Goal: Find specific page/section: Find specific page/section

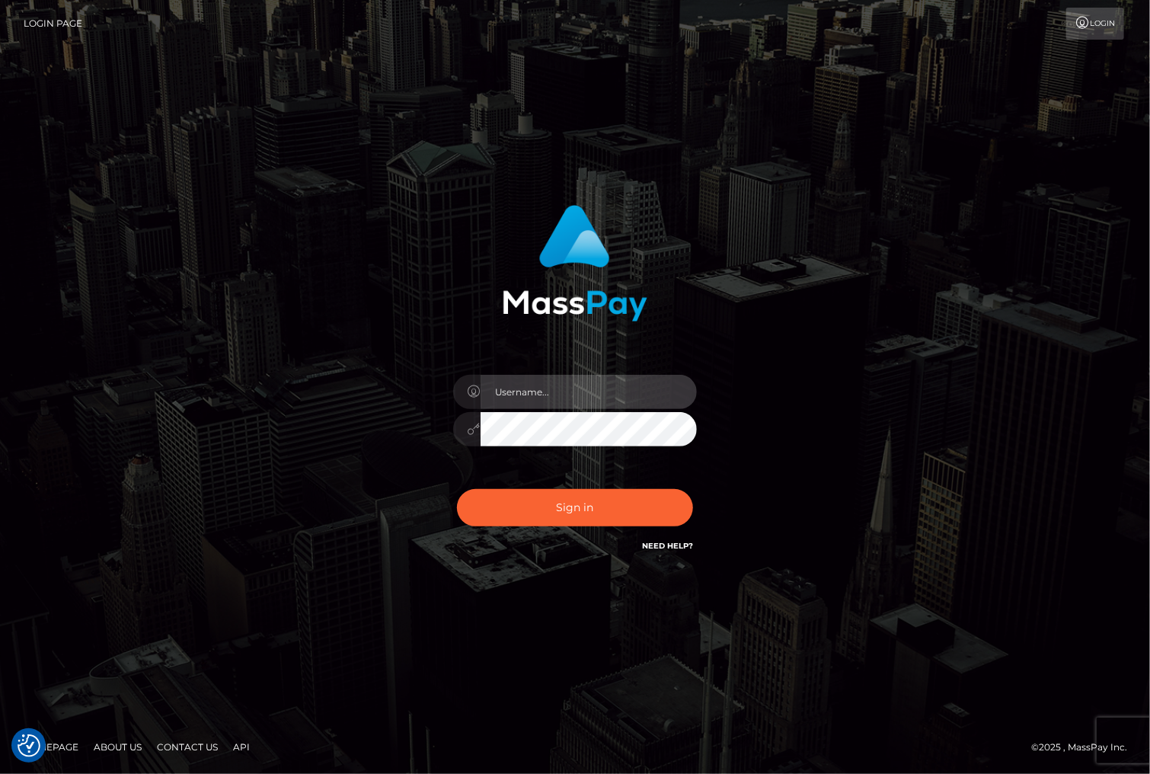
click at [549, 395] on input "text" at bounding box center [589, 392] width 216 height 34
type input "christianc.xcite"
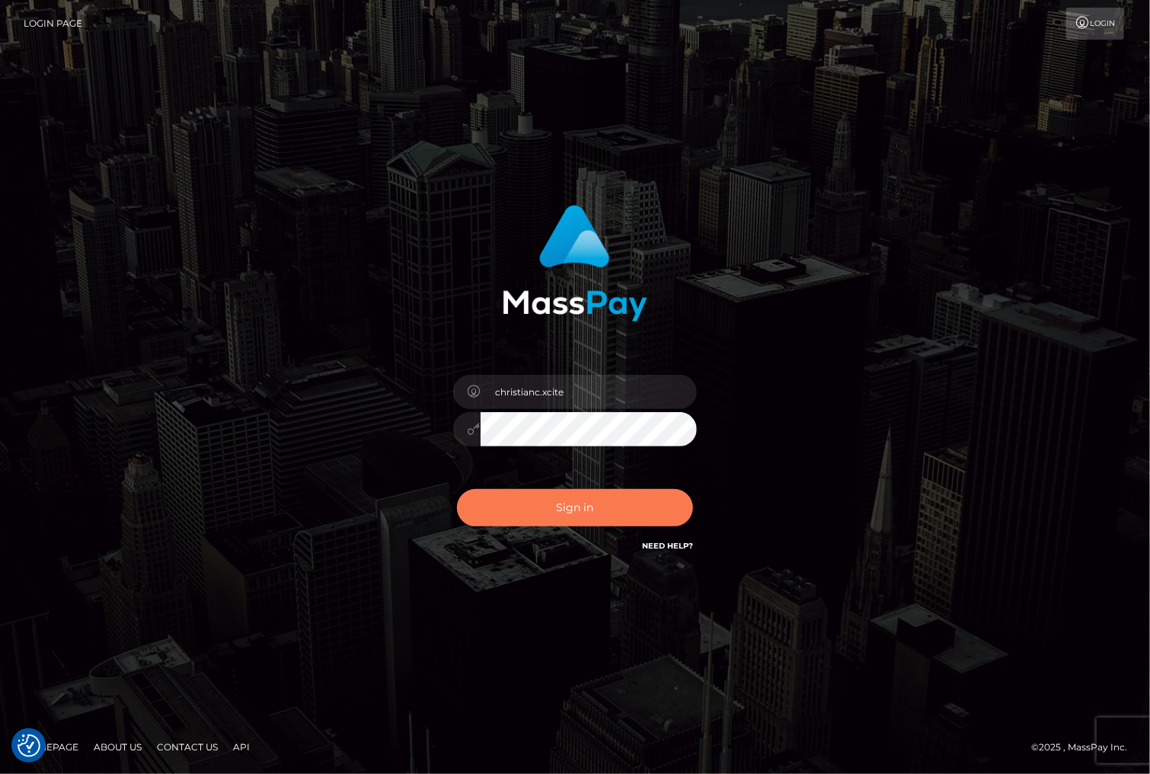
click at [575, 511] on button "Sign in" at bounding box center [575, 507] width 236 height 37
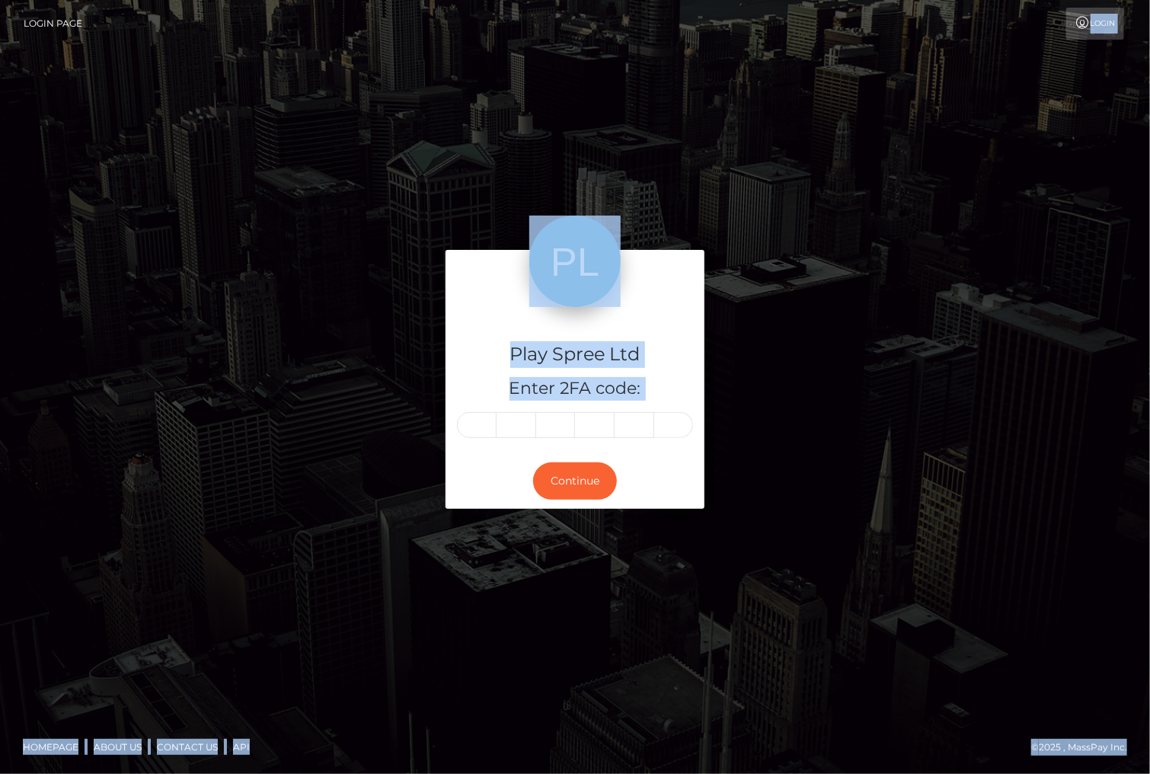
click at [1008, 46] on body "Login Page Login Play Spree Ltd Enter 2FA code: Continue" at bounding box center [575, 387] width 1150 height 774
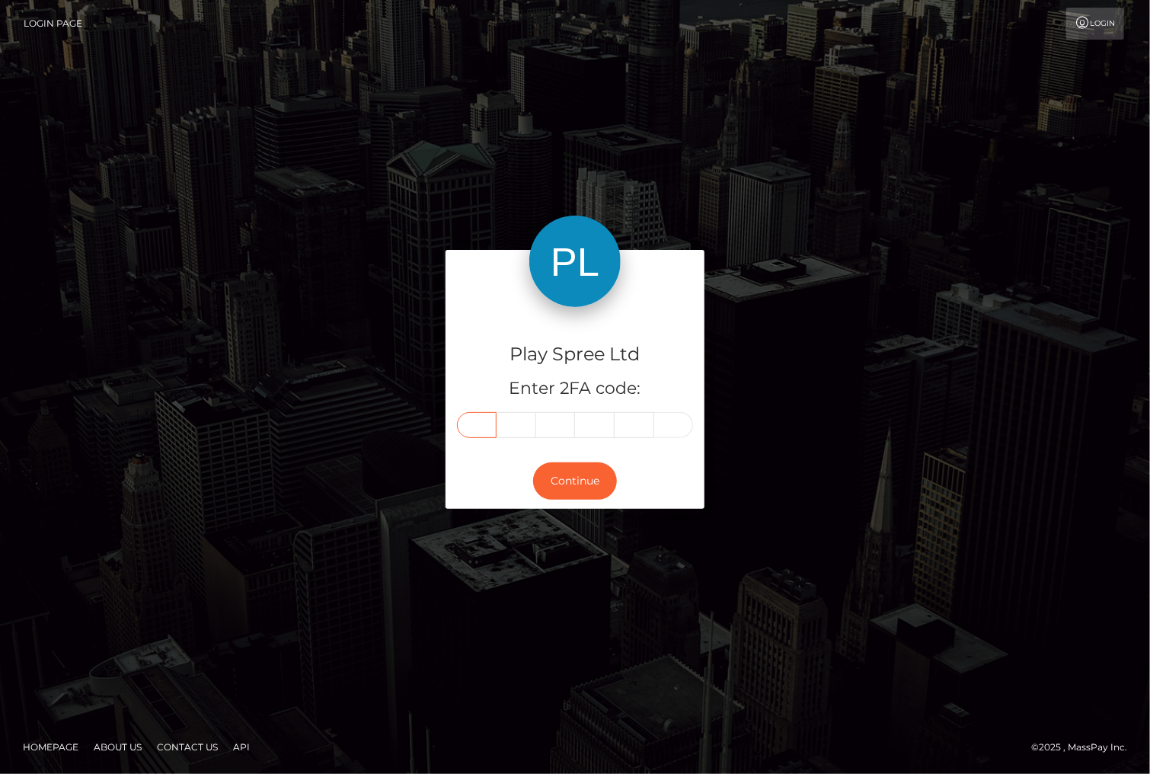
click at [482, 419] on input "text" at bounding box center [477, 425] width 40 height 26
type input "8"
type input "0"
type input "3"
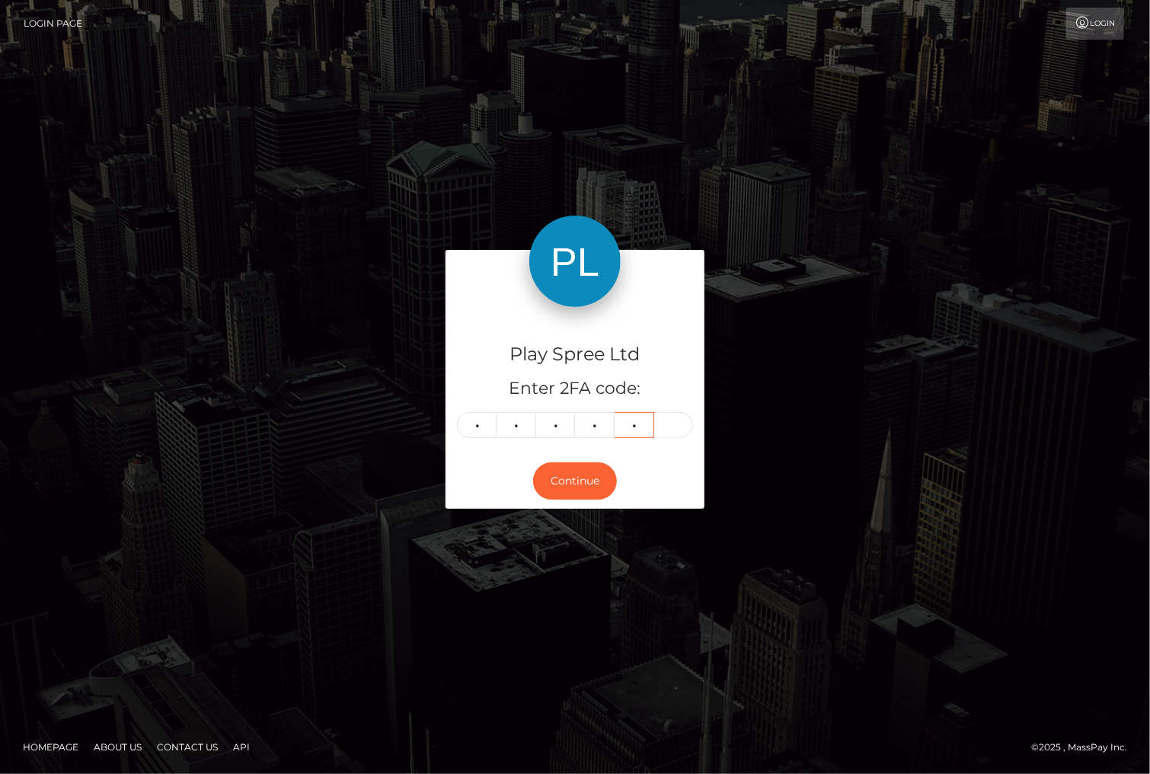
type input "4"
type input "5"
click at [571, 486] on button "Continue" at bounding box center [575, 480] width 84 height 37
drag, startPoint x: 1059, startPoint y: 292, endPoint x: 1069, endPoint y: 289, distance: 11.1
click at [1059, 292] on div "Play Spree Ltd Enter 2FA code: 8 0 0 3 4 5 800345 Continue" at bounding box center [575, 387] width 1150 height 502
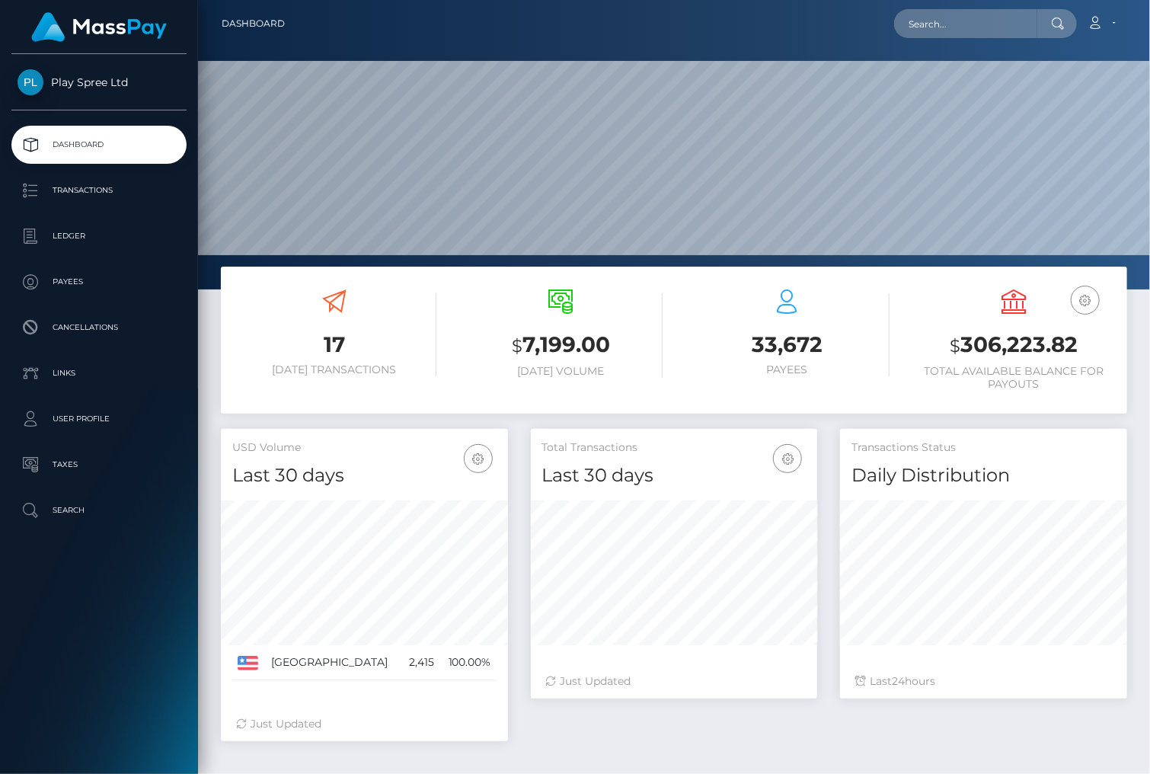
scroll to position [270, 286]
click at [953, 19] on input "text" at bounding box center [965, 23] width 143 height 29
paste input "1624125"
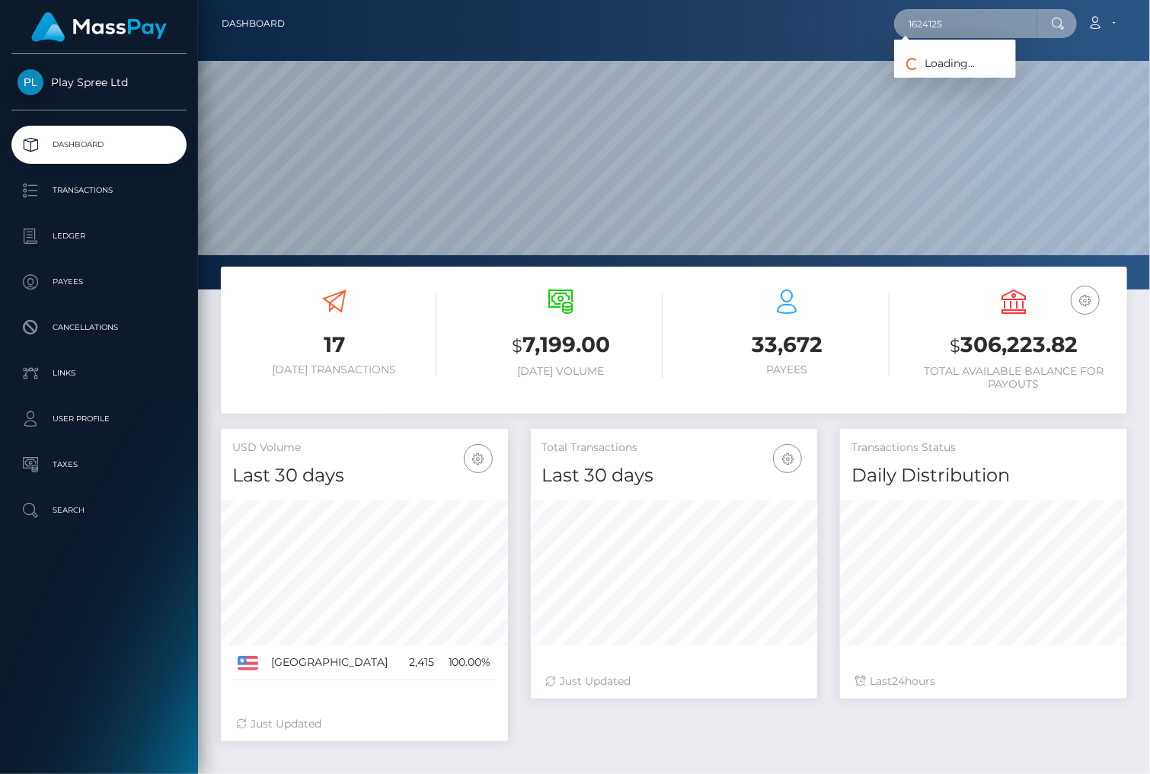
type input "1624125"
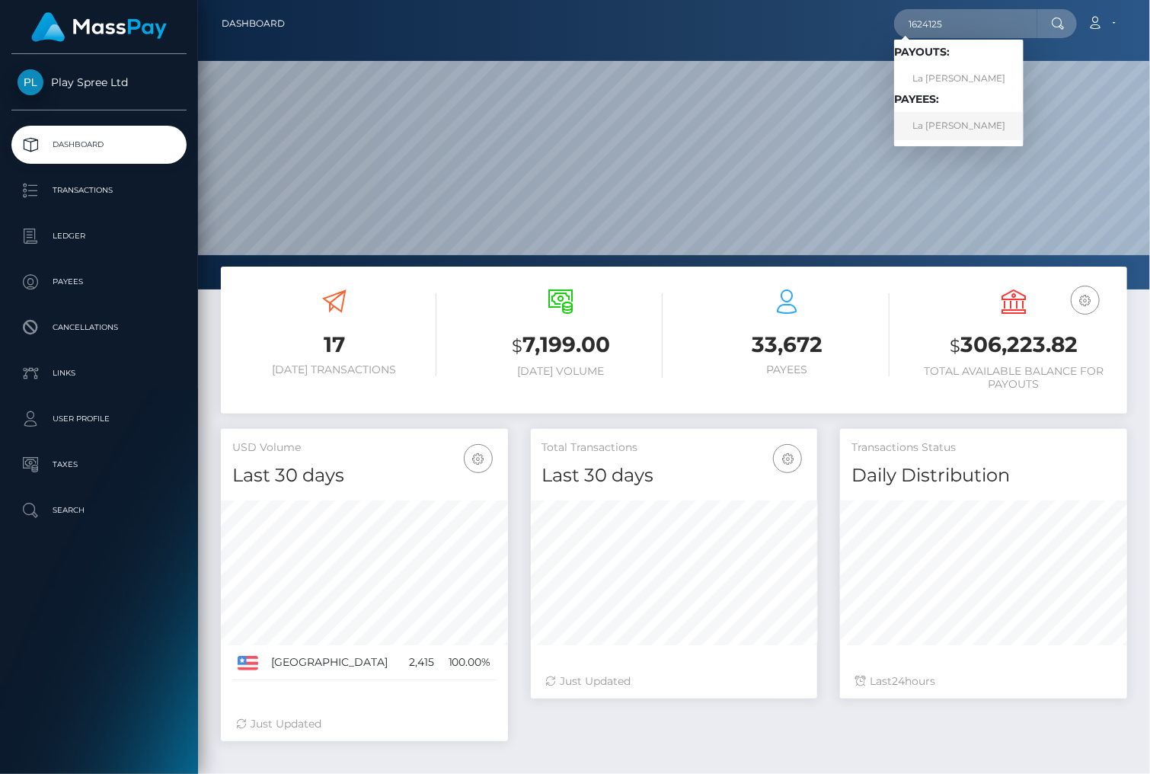
click at [977, 128] on link "La Shane Bilbrey" at bounding box center [958, 126] width 129 height 28
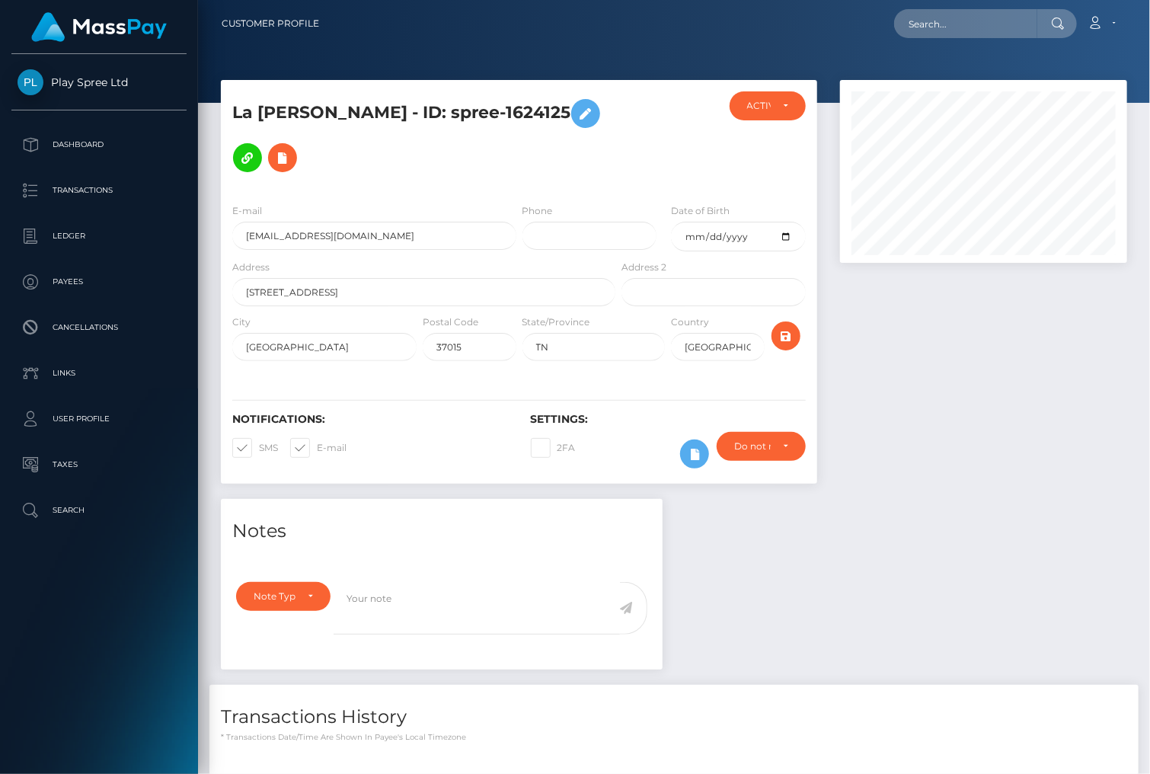
scroll to position [217, 0]
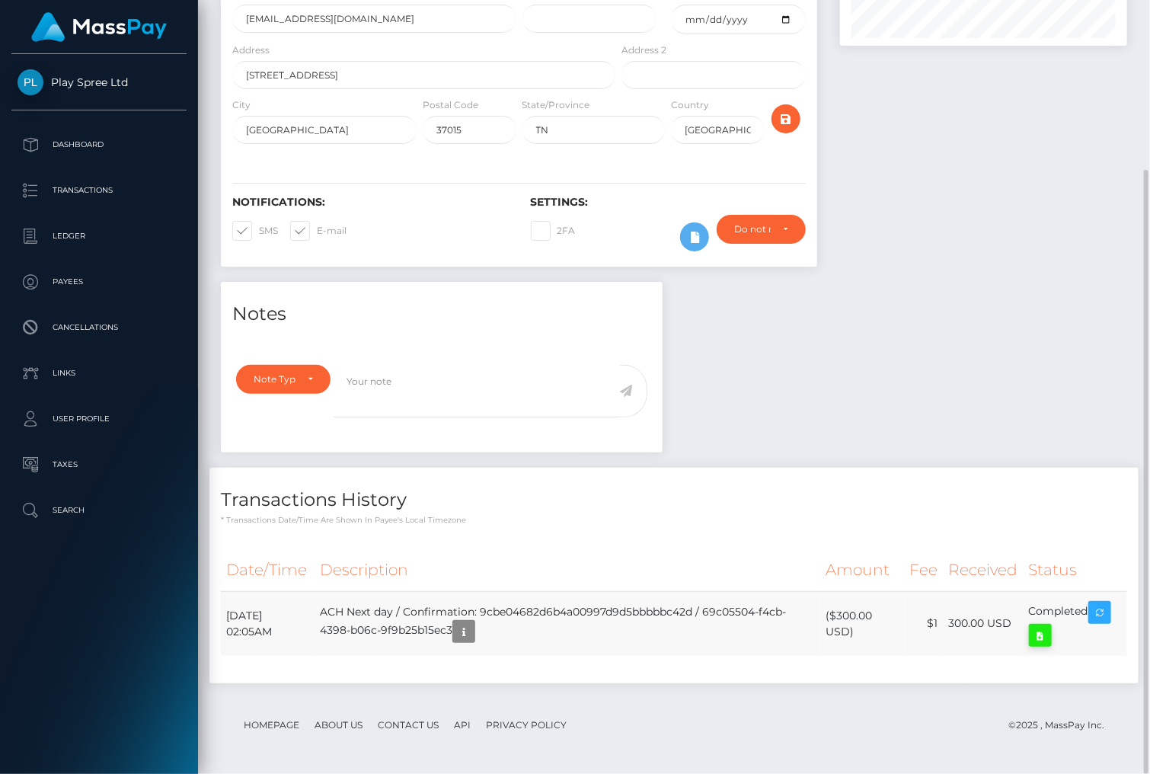
click at [1048, 632] on icon at bounding box center [1040, 635] width 18 height 19
